Goal: Task Accomplishment & Management: Manage account settings

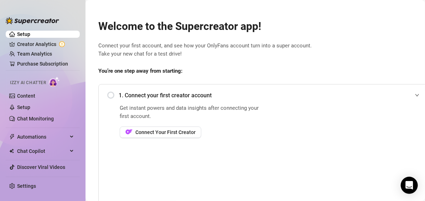
click at [211, 101] on div "1. Connect your first creator account" at bounding box center [265, 94] width 316 height 17
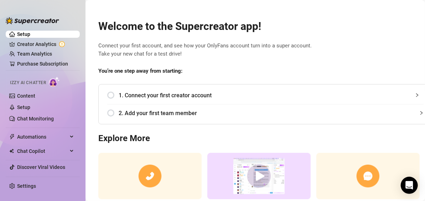
click at [158, 90] on div "1. Connect your first creator account" at bounding box center [265, 94] width 316 height 17
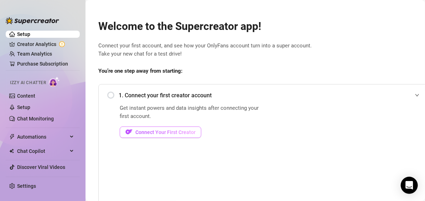
click at [149, 134] on span "Connect Your First Creator" at bounding box center [165, 132] width 60 height 6
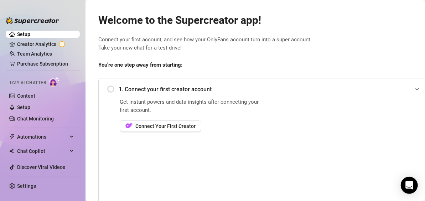
scroll to position [6, 0]
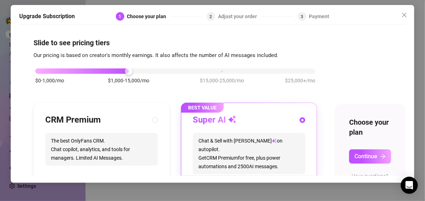
scroll to position [0, 5]
drag, startPoint x: 399, startPoint y: 67, endPoint x: 398, endPoint y: 147, distance: 80.4
click at [398, 147] on div "Slide to see pricing tiers Our pricing is based on creator's monthly earnings. …" at bounding box center [212, 101] width 386 height 147
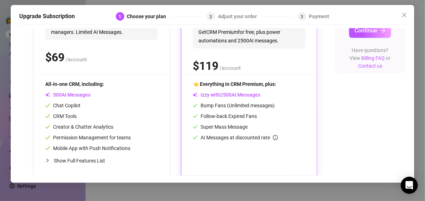
scroll to position [136, 5]
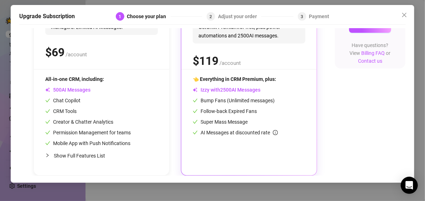
click at [254, 139] on div "👈 Everything in CRM Premium, plus: Izzy with AI Messages Bump Fans (Unlimited m…" at bounding box center [249, 119] width 112 height 89
click at [253, 159] on div "BEST VALUE Super AI Chat & Sell with Izzy on autopilot. Get CRM Premium for fre…" at bounding box center [248, 73] width 135 height 203
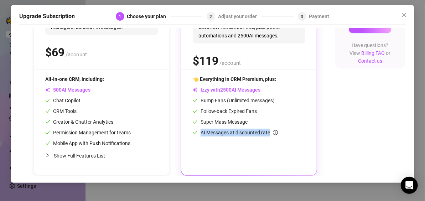
click at [253, 159] on div "BEST VALUE Super AI Chat & Sell with Izzy on autopilot. Get CRM Premium for fre…" at bounding box center [248, 73] width 135 height 203
click at [369, 151] on div "$0-1,000/mo $1,000-15,000/mo $15,000-25,000/mo $25,000+/mo CRM Premium The best…" at bounding box center [212, 52] width 358 height 247
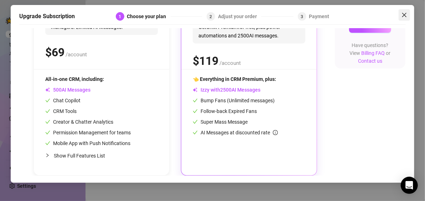
click at [407, 14] on span "Close" at bounding box center [403, 15] width 11 height 6
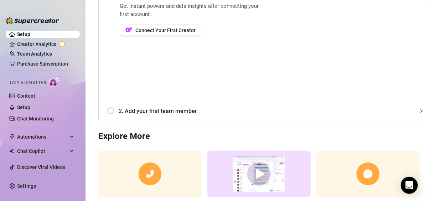
scroll to position [154, 0]
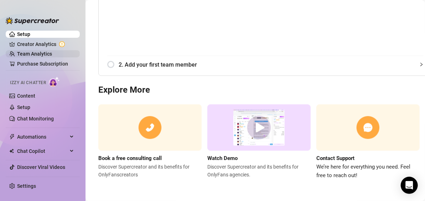
click at [42, 53] on link "Team Analytics" at bounding box center [34, 54] width 35 height 6
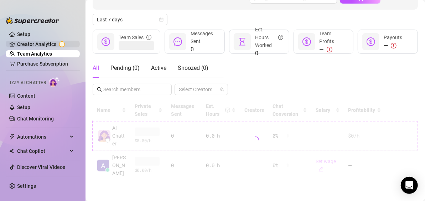
scroll to position [77, 0]
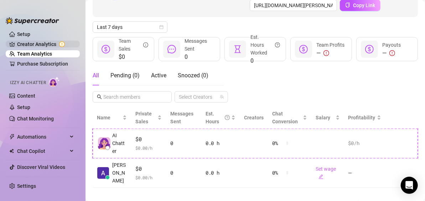
click at [42, 43] on link "Creator Analytics" at bounding box center [45, 43] width 57 height 11
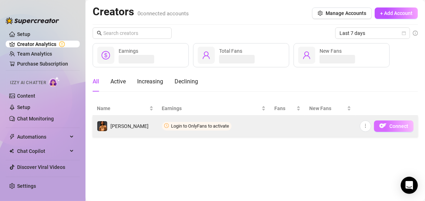
click at [393, 125] on span "Connect" at bounding box center [398, 126] width 19 height 6
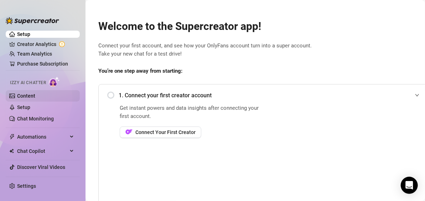
click at [35, 97] on link "Content" at bounding box center [26, 96] width 18 height 6
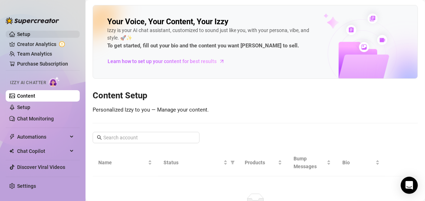
click at [30, 35] on link "Setup" at bounding box center [23, 34] width 13 height 6
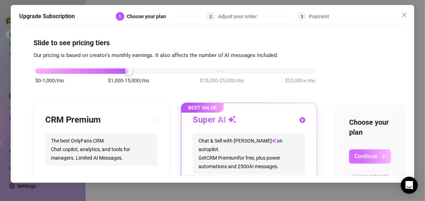
click at [360, 154] on span "Continue" at bounding box center [365, 156] width 23 height 7
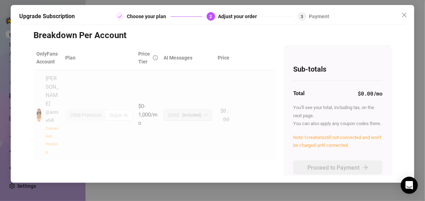
scroll to position [57, 0]
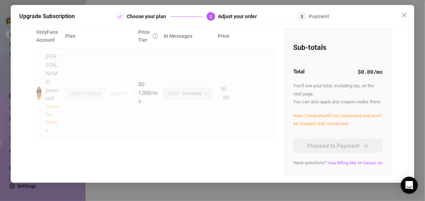
click at [122, 16] on icon "check" at bounding box center [120, 16] width 4 height 4
click at [180, 88] on div "2000 (included)" at bounding box center [184, 93] width 33 height 11
click at [120, 88] on div "Super AI" at bounding box center [118, 93] width 26 height 10
drag, startPoint x: 120, startPoint y: 70, endPoint x: 45, endPoint y: 85, distance: 76.1
click at [45, 85] on tr "Annie @ anniehill Connection Pending CRM Premium Super AI $0-1,000/mo 2000 (inc…" at bounding box center [154, 93] width 242 height 90
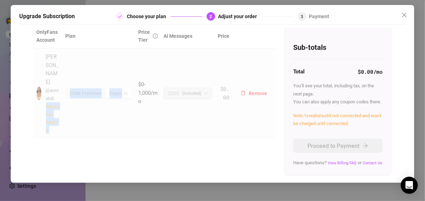
click at [45, 85] on div "Annie @ anniehill Connection Pending" at bounding box center [47, 93] width 23 height 81
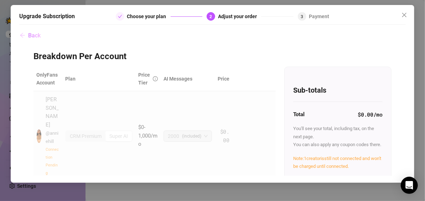
click at [28, 37] on span "Back" at bounding box center [34, 35] width 12 height 7
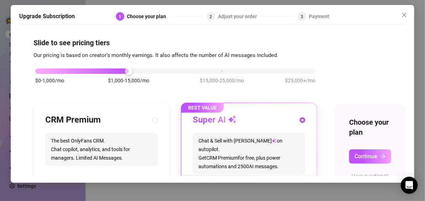
click at [230, 127] on div "Super AI Chat & Sell with Izzy on autopilot. Get CRM Premium for free, plus pow…" at bounding box center [249, 156] width 112 height 85
click at [370, 154] on span "Continue" at bounding box center [365, 156] width 23 height 7
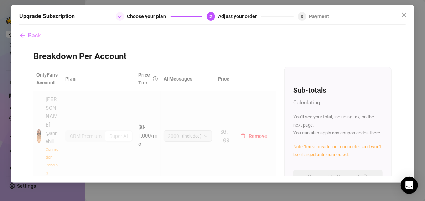
scroll to position [45, 0]
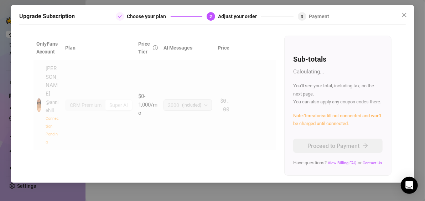
click at [318, 118] on span "Note: 1 creator is still not connected and won't be charged until connected." at bounding box center [337, 119] width 88 height 13
click at [406, 10] on button "Close" at bounding box center [403, 14] width 11 height 11
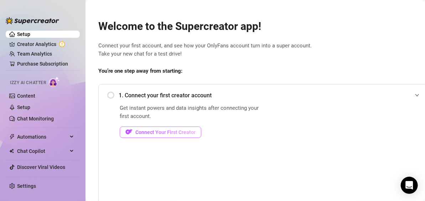
click at [133, 132] on button "Connect Your First Creator" at bounding box center [160, 131] width 81 height 11
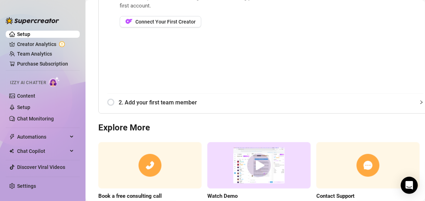
scroll to position [111, 0]
click at [176, 99] on span "2. Add your first team member" at bounding box center [271, 102] width 305 height 9
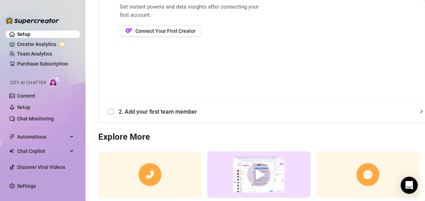
scroll to position [152, 0]
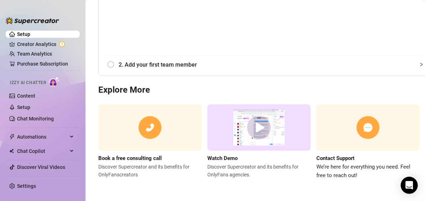
click at [116, 64] on div "2. Add your first team member" at bounding box center [265, 64] width 316 height 17
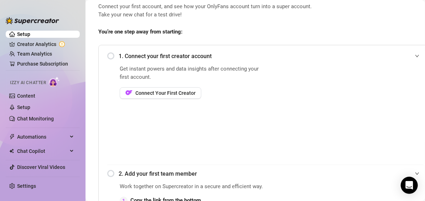
scroll to position [39, 0]
click at [110, 57] on div "1. Connect your first creator account" at bounding box center [265, 55] width 316 height 17
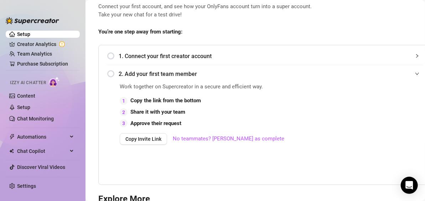
click at [111, 54] on div "1. Connect your first creator account" at bounding box center [265, 55] width 316 height 17
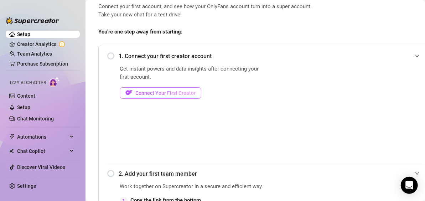
drag, startPoint x: 161, startPoint y: 98, endPoint x: 148, endPoint y: 91, distance: 14.2
click at [148, 91] on span "Connect Your First Creator" at bounding box center [165, 93] width 60 height 6
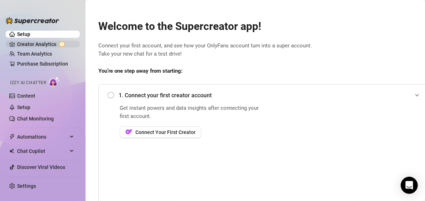
click at [41, 44] on link "Creator Analytics" at bounding box center [45, 43] width 57 height 11
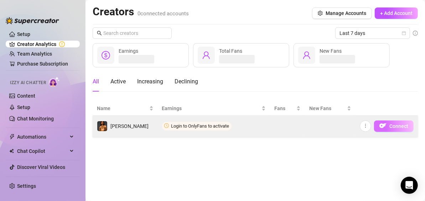
click at [394, 130] on button "Connect" at bounding box center [394, 125] width 40 height 11
click at [392, 127] on span "Connect" at bounding box center [398, 126] width 19 height 6
click at [366, 127] on icon "more" at bounding box center [365, 125] width 5 height 5
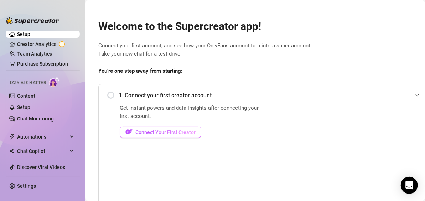
click at [135, 136] on button "Connect Your First Creator" at bounding box center [160, 131] width 81 height 11
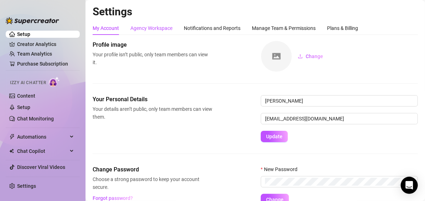
click at [152, 30] on div "Agency Workspace" at bounding box center [151, 28] width 42 height 8
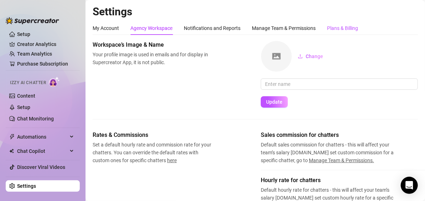
click at [331, 27] on div "Plans & Billing" at bounding box center [342, 28] width 31 height 8
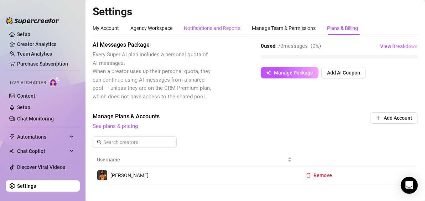
click at [207, 29] on div "Notifications and Reports" at bounding box center [212, 28] width 57 height 8
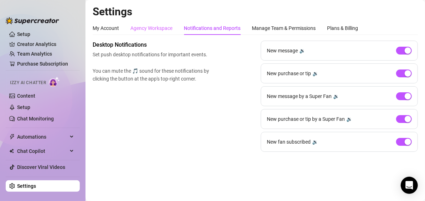
click at [147, 32] on div "Agency Workspace" at bounding box center [151, 28] width 42 height 14
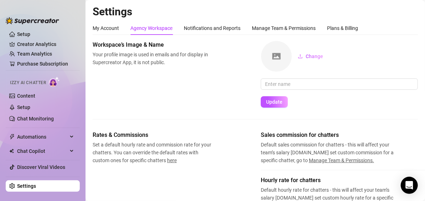
click at [101, 32] on div "My Account" at bounding box center [106, 28] width 26 height 14
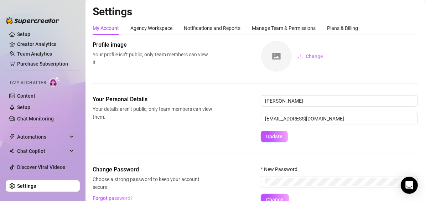
click at [36, 183] on link "Settings" at bounding box center [26, 186] width 19 height 6
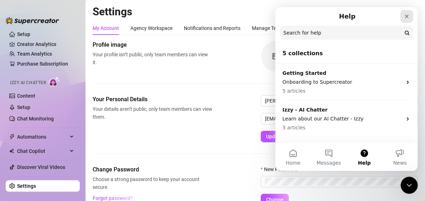
click at [409, 19] on div "Close" at bounding box center [406, 16] width 13 height 13
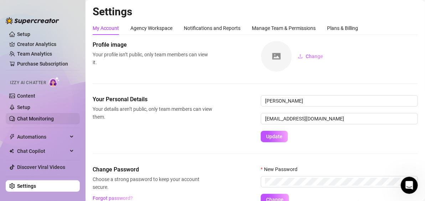
click at [52, 119] on link "Chat Monitoring" at bounding box center [35, 119] width 37 height 6
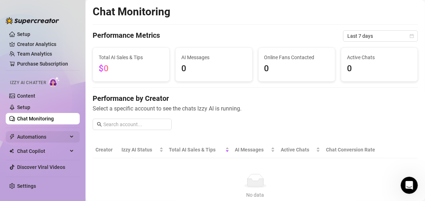
click at [49, 134] on span "Automations" at bounding box center [42, 136] width 51 height 11
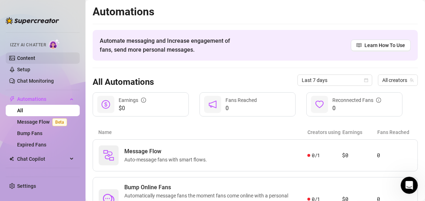
click at [35, 56] on link "Content" at bounding box center [26, 58] width 18 height 6
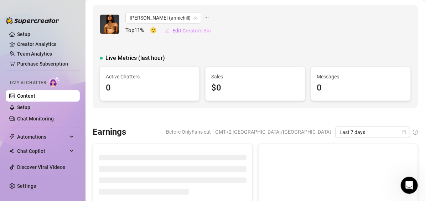
click at [190, 28] on span "Edit Creator's Bio" at bounding box center [191, 31] width 38 height 6
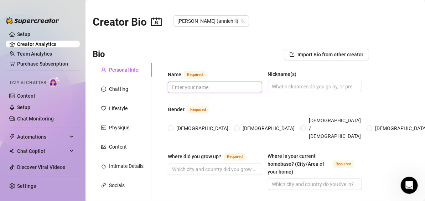
click at [189, 88] on input "Name Required" at bounding box center [214, 87] width 84 height 8
type input "[PERSON_NAME]"
click at [294, 88] on input "Nickname(s)" at bounding box center [314, 87] width 84 height 8
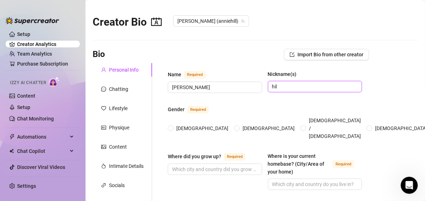
type input "hil"
click at [172, 126] on input "[DEMOGRAPHIC_DATA]" at bounding box center [170, 128] width 3 height 5
radio input "true"
click at [236, 126] on input "[DEMOGRAPHIC_DATA]" at bounding box center [237, 128] width 3 height 5
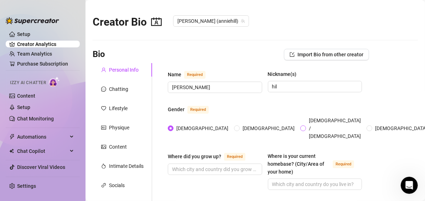
radio input "true"
click at [169, 126] on input "[DEMOGRAPHIC_DATA]" at bounding box center [170, 128] width 3 height 5
radio input "true"
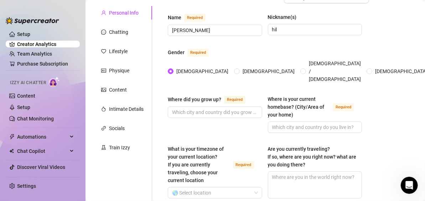
scroll to position [71, 0]
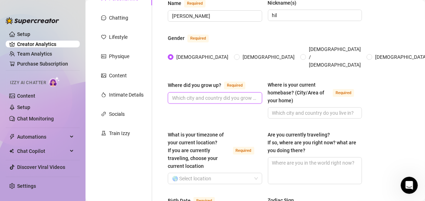
click at [187, 94] on input "Where did you grow up? Required" at bounding box center [214, 98] width 84 height 8
type input "europe"
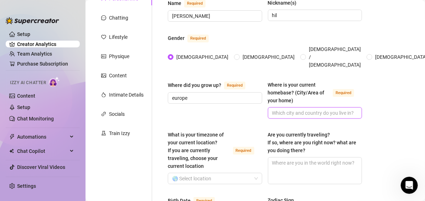
click at [284, 109] on input "Where is your current homebase? (City/Area of your home) Required" at bounding box center [314, 113] width 84 height 8
click at [283, 109] on input "Where is your current homebase? (City/Area of your home) Required" at bounding box center [314, 113] width 84 height 8
type input "europe"
click at [245, 100] on div "Where did you grow up? Required europe" at bounding box center [215, 100] width 94 height 38
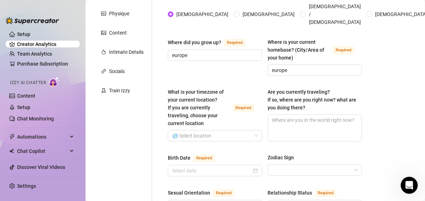
scroll to position [128, 0]
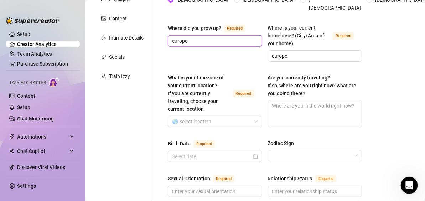
click at [208, 37] on input "europe" at bounding box center [214, 41] width 84 height 8
type input "[GEOGRAPHIC_DATA]"
click at [210, 51] on div "Where did you grow up? Required [GEOGRAPHIC_DATA]" at bounding box center [215, 43] width 94 height 38
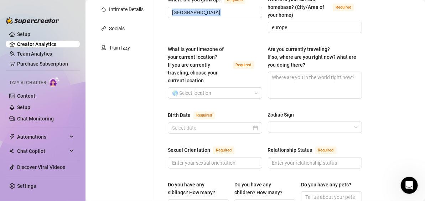
scroll to position [171, 0]
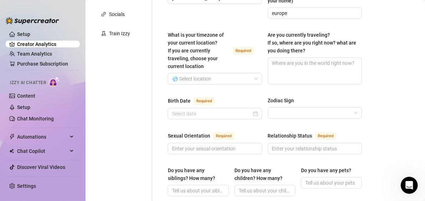
click at [210, 51] on span "What is your timezone of your current location? If you are currently traveling,…" at bounding box center [196, 50] width 56 height 37
click at [210, 73] on input "What is your timezone of your current location? If you are currently traveling,…" at bounding box center [211, 78] width 79 height 11
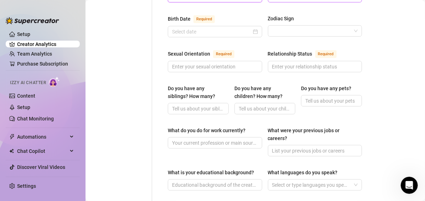
scroll to position [253, 0]
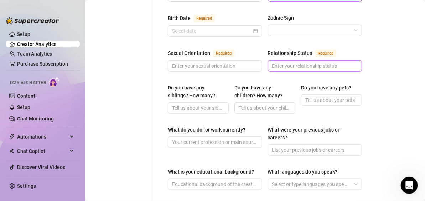
click at [341, 62] on input "Relationship Status Required" at bounding box center [314, 66] width 84 height 8
type input "single"
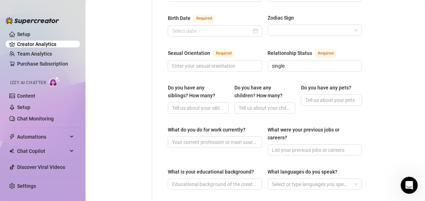
click at [310, 107] on div "Do you have any siblings? How many? Do you have any children? How many? Do you …" at bounding box center [265, 102] width 194 height 36
click at [305, 96] on input "Do you have any pets?" at bounding box center [330, 100] width 51 height 8
type input "no"
click at [259, 104] on input "Do you have any children? How many?" at bounding box center [263, 108] width 51 height 8
type input "no"
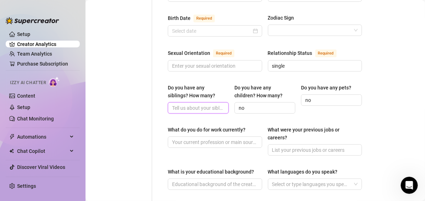
click at [184, 104] on input "Do you have any siblings? How many?" at bounding box center [197, 108] width 51 height 8
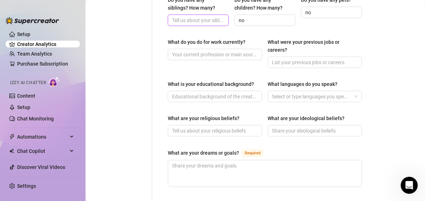
scroll to position [343, 0]
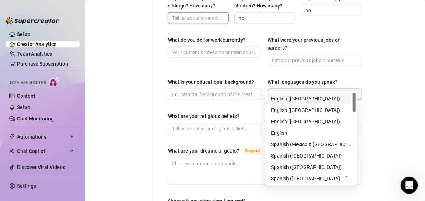
click at [285, 89] on div at bounding box center [311, 94] width 84 height 10
click at [290, 102] on div "English ([GEOGRAPHIC_DATA])" at bounding box center [311, 99] width 80 height 8
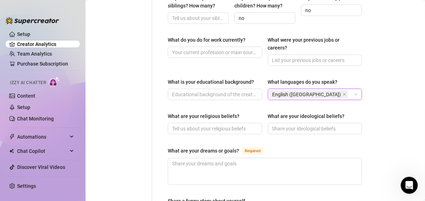
click at [321, 89] on div "English ([GEOGRAPHIC_DATA])" at bounding box center [311, 94] width 84 height 10
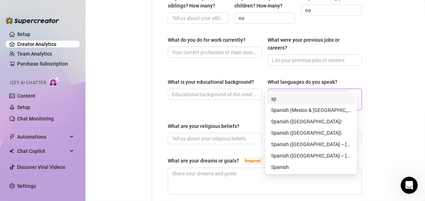
type input "spa"
click at [286, 131] on div "Spanish ([GEOGRAPHIC_DATA])" at bounding box center [311, 133] width 80 height 8
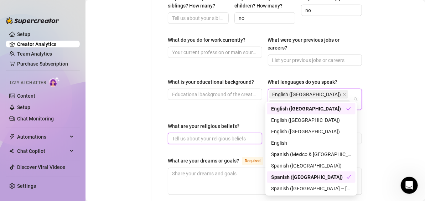
click at [221, 135] on input "What are your religious beliefs?" at bounding box center [214, 139] width 84 height 8
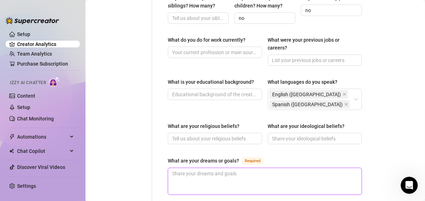
click at [194, 174] on textarea "What are your dreams or goals? Required" at bounding box center [264, 181] width 193 height 26
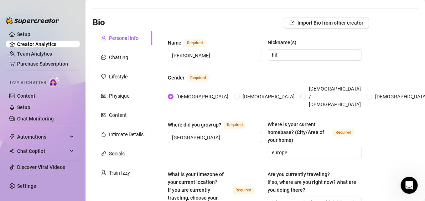
scroll to position [33, 0]
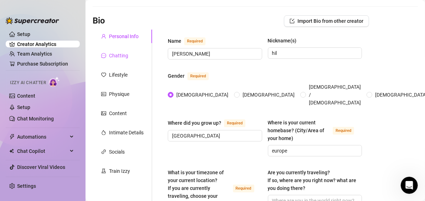
click at [118, 55] on div "Chatting" at bounding box center [118, 56] width 19 height 8
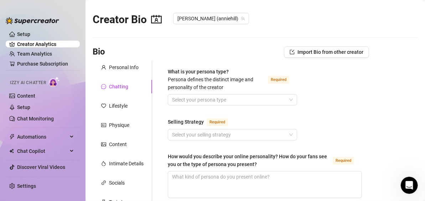
scroll to position [2, 0]
click at [123, 70] on div "Personal Info" at bounding box center [124, 68] width 30 height 8
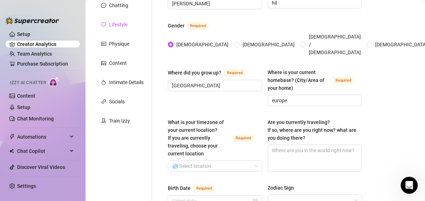
scroll to position [0, 0]
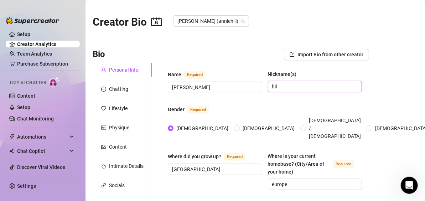
click at [283, 88] on input "hil" at bounding box center [314, 87] width 84 height 8
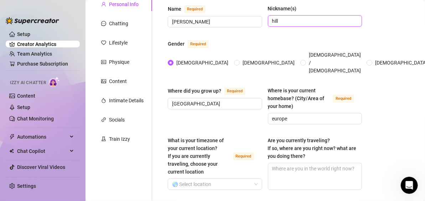
scroll to position [67, 0]
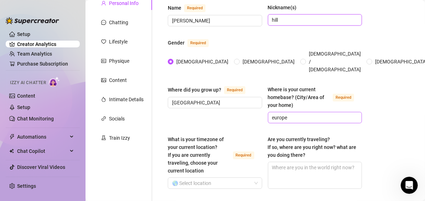
type input "hill"
click at [296, 114] on input "europe" at bounding box center [314, 118] width 84 height 8
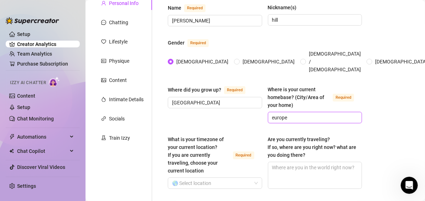
click at [296, 114] on input "europe" at bounding box center [314, 118] width 84 height 8
click at [325, 120] on div "Where did you grow up? Required [GEOGRAPHIC_DATA] Where is your current homebas…" at bounding box center [265, 107] width 194 height 44
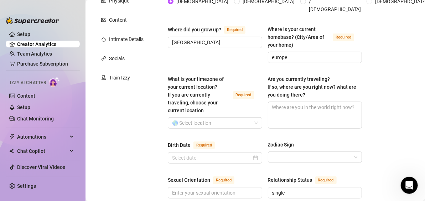
scroll to position [128, 0]
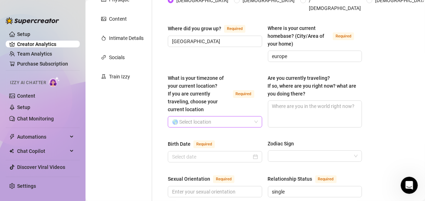
click at [203, 116] on input "What is your timezone of your current location? If you are currently traveling,…" at bounding box center [211, 121] width 79 height 11
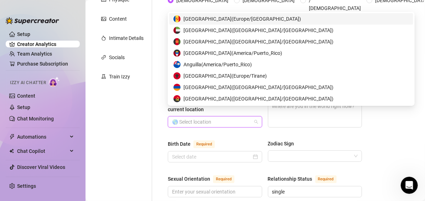
click at [203, 116] on input "What is your timezone of your current location? If you are currently traveling,…" at bounding box center [211, 121] width 79 height 11
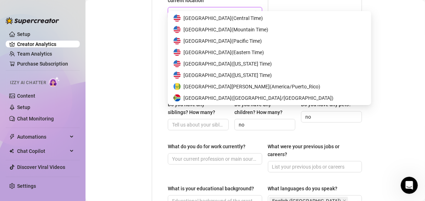
scroll to position [342, 0]
type input "e"
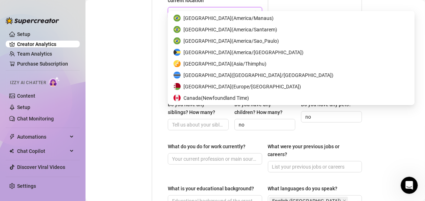
type input "sp"
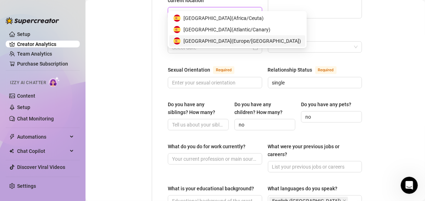
click at [209, 42] on span "[GEOGRAPHIC_DATA] ( [GEOGRAPHIC_DATA]/[GEOGRAPHIC_DATA] )" at bounding box center [241, 41] width 117 height 8
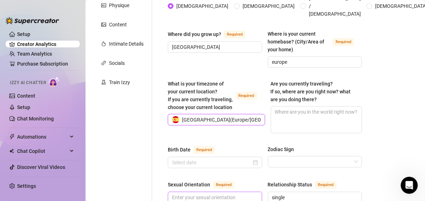
scroll to position [122, 0]
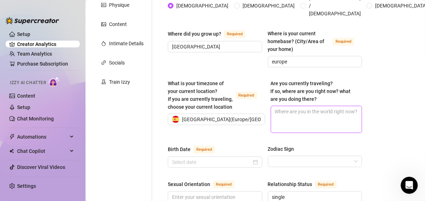
click at [289, 106] on textarea "Are you currently traveling? If so, where are you right now? what are you doing…" at bounding box center [316, 119] width 91 height 26
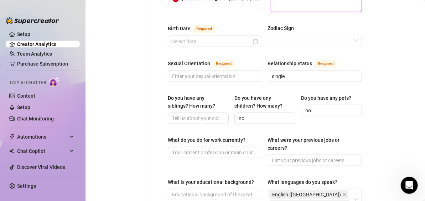
scroll to position [243, 0]
click at [187, 37] on input "Birth Date Required" at bounding box center [211, 41] width 79 height 8
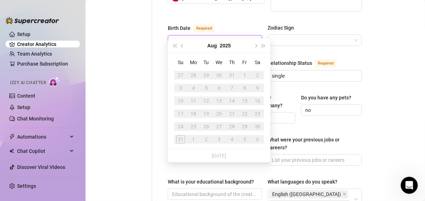
click at [187, 37] on input "Birth Date Required" at bounding box center [211, 41] width 79 height 8
click at [208, 41] on button "Aug" at bounding box center [212, 45] width 10 height 14
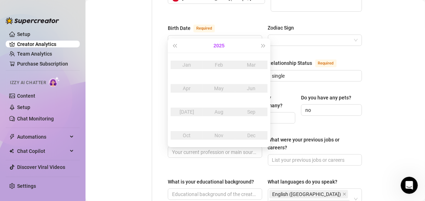
click at [222, 47] on button "2025" at bounding box center [218, 45] width 11 height 14
click at [263, 45] on span "Next year (Control + right)" at bounding box center [264, 46] width 4 height 4
click at [172, 43] on button "Last year (Control + left)" at bounding box center [174, 45] width 8 height 14
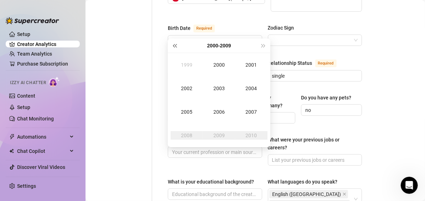
click at [172, 43] on button "Last year (Control + left)" at bounding box center [174, 45] width 8 height 14
type input "[DATE]"
click at [262, 42] on button "Next year (Control + right)" at bounding box center [263, 45] width 8 height 14
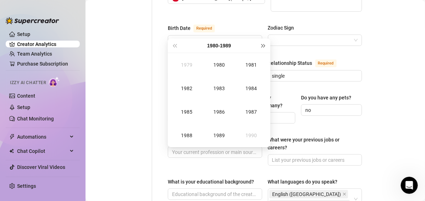
click at [262, 42] on button "Next year (Control + right)" at bounding box center [263, 45] width 8 height 14
click at [220, 67] on div "2000" at bounding box center [218, 64] width 21 height 9
click at [218, 110] on div "Aug" at bounding box center [218, 111] width 21 height 9
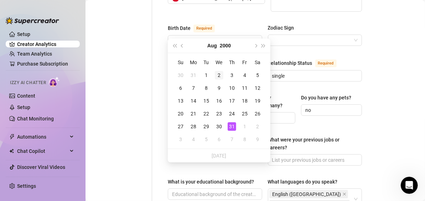
type input "[DATE]"
click at [215, 75] on div "2" at bounding box center [219, 75] width 9 height 9
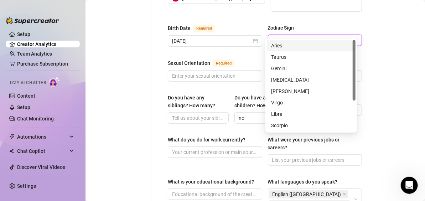
click at [309, 35] on input "Zodiac Sign" at bounding box center [311, 40] width 79 height 11
click at [320, 90] on div "[PERSON_NAME]" at bounding box center [311, 91] width 80 height 8
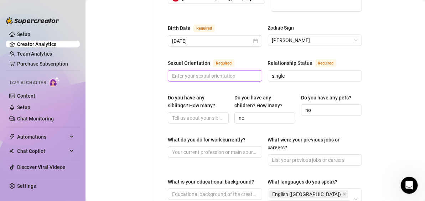
click at [217, 72] on input "Sexual Orientation Required" at bounding box center [214, 76] width 84 height 8
type input "straight"
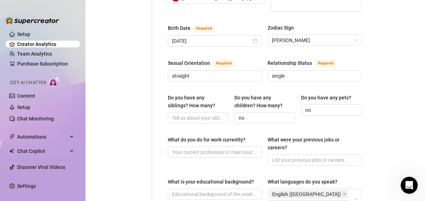
click at [217, 82] on div "Name Required [PERSON_NAME](s) [PERSON_NAME] Gender Required [DEMOGRAPHIC_DATA]…" at bounding box center [265, 138] width 194 height 623
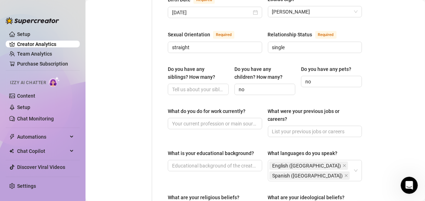
scroll to position [286, 0]
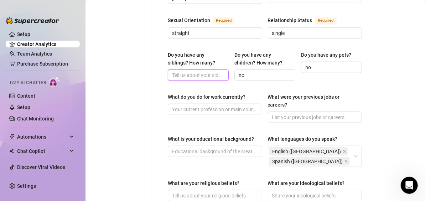
click at [190, 71] on input "Do you have any siblings? How many?" at bounding box center [197, 75] width 51 height 8
type input "1"
click at [195, 78] on div "Name Required [PERSON_NAME](s) [PERSON_NAME] Gender Required [DEMOGRAPHIC_DATA]…" at bounding box center [265, 95] width 194 height 623
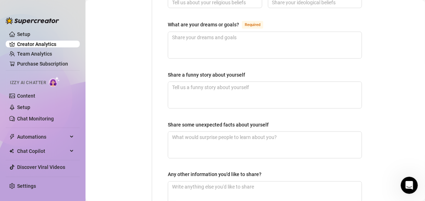
scroll to position [539, 0]
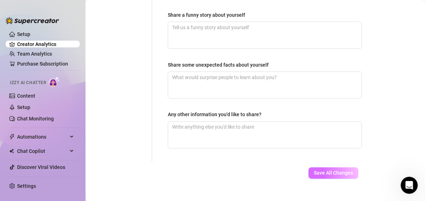
click at [336, 170] on span "Save All Changes" at bounding box center [333, 173] width 39 height 6
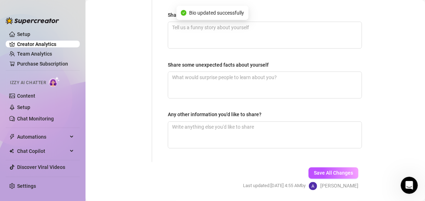
type input "[PERSON_NAME]"
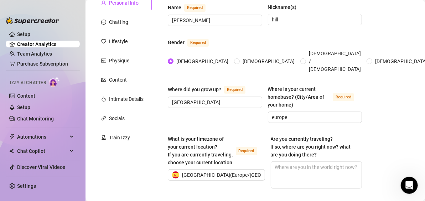
scroll to position [0, 0]
